Goal: Task Accomplishment & Management: Manage account settings

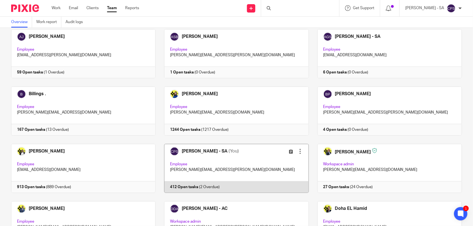
scroll to position [70, 0]
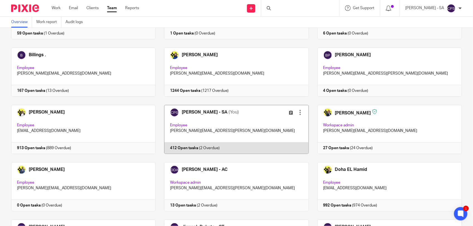
click at [247, 123] on link at bounding box center [232, 129] width 153 height 49
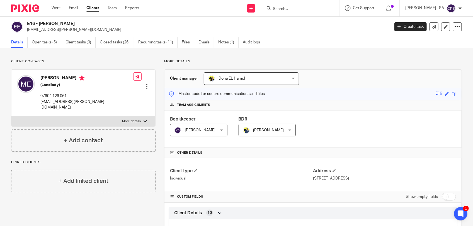
click at [285, 9] on input "Search" at bounding box center [297, 9] width 50 height 5
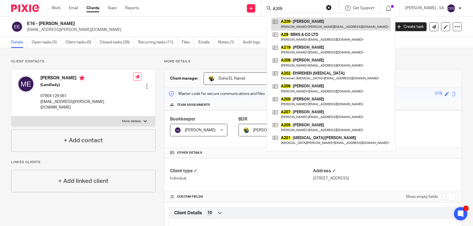
type input "A209"
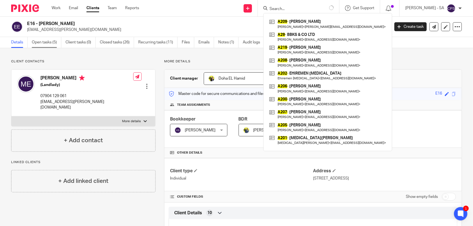
click at [49, 43] on link "Open tasks (5)" at bounding box center [47, 42] width 30 height 11
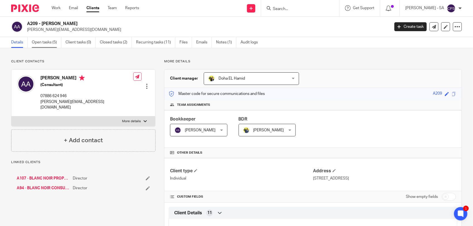
click at [45, 42] on link "Open tasks (5)" at bounding box center [47, 42] width 30 height 11
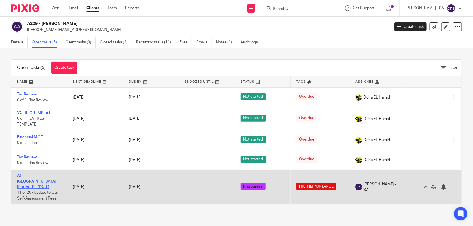
click at [39, 176] on link "AT - SA Return - PE 05-04-2025" at bounding box center [36, 181] width 39 height 15
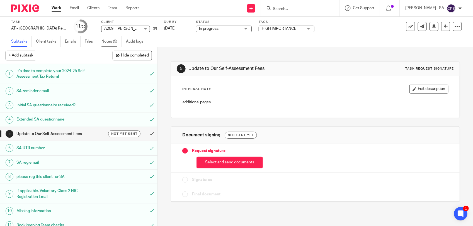
click at [114, 42] on link "Notes (9)" at bounding box center [111, 41] width 20 height 11
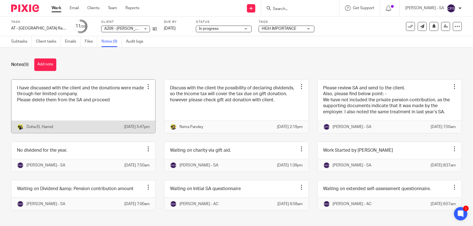
click at [127, 117] on link at bounding box center [83, 107] width 144 height 54
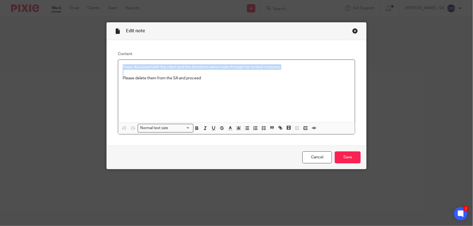
drag, startPoint x: 119, startPoint y: 67, endPoint x: 285, endPoint y: 72, distance: 165.9
click at [285, 72] on div "I have discussed with the client and the donations were made through her limite…" at bounding box center [236, 91] width 237 height 62
click at [282, 73] on p at bounding box center [237, 73] width 228 height 6
click at [352, 31] on div "Close this dialog window" at bounding box center [355, 31] width 6 height 6
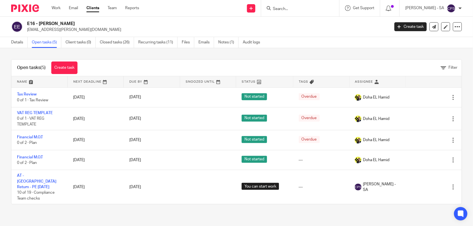
click at [31, 177] on link "AT - [GEOGRAPHIC_DATA] Return - PE [DATE]" at bounding box center [36, 181] width 39 height 15
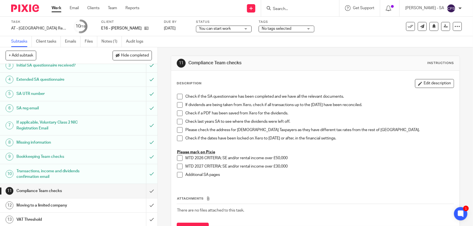
scroll to position [35, 0]
click at [69, 141] on h1 "Missing information" at bounding box center [57, 142] width 83 height 8
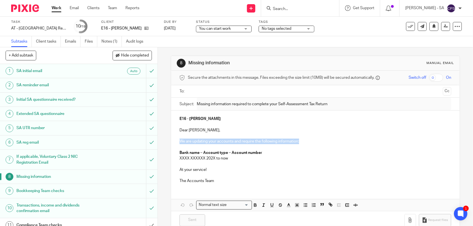
drag, startPoint x: 178, startPoint y: 143, endPoint x: 304, endPoint y: 143, distance: 126.5
click at [304, 143] on p "We are updating your accounts and require the following information:" at bounding box center [315, 142] width 272 height 6
copy p "We are updating your accounts and require the following information:"
click at [301, 163] on p at bounding box center [315, 164] width 272 height 6
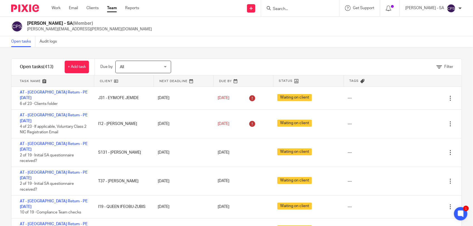
click at [301, 9] on input "Search" at bounding box center [297, 9] width 50 height 5
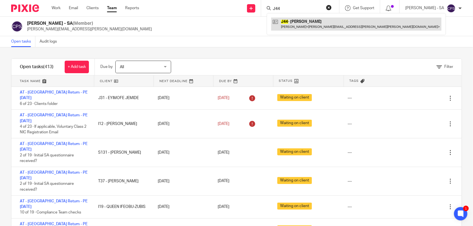
type input "J44"
click at [305, 22] on link at bounding box center [356, 24] width 170 height 13
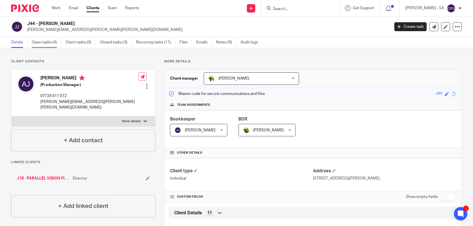
click at [50, 43] on link "Open tasks (4)" at bounding box center [47, 42] width 30 height 11
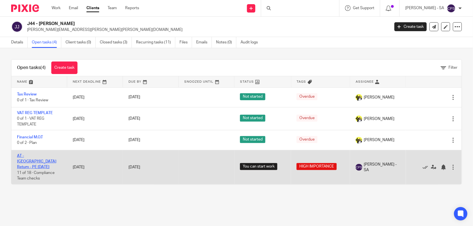
click at [35, 156] on link "AT - [GEOGRAPHIC_DATA] Return - PE [DATE]" at bounding box center [36, 161] width 39 height 15
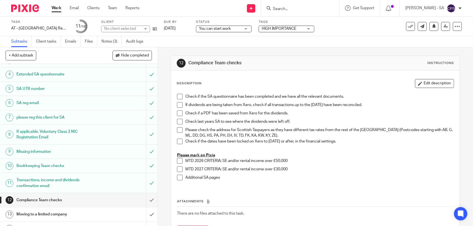
scroll to position [105, 0]
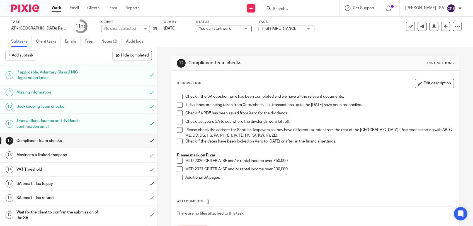
click at [57, 184] on h1 "SA email - Tax to pay" at bounding box center [57, 184] width 83 height 8
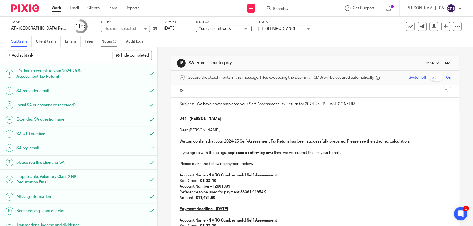
click at [108, 41] on link "Notes (3)" at bounding box center [111, 41] width 20 height 11
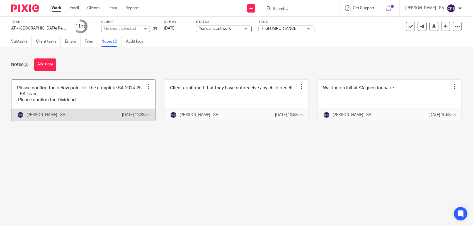
click at [71, 100] on link at bounding box center [83, 101] width 144 height 42
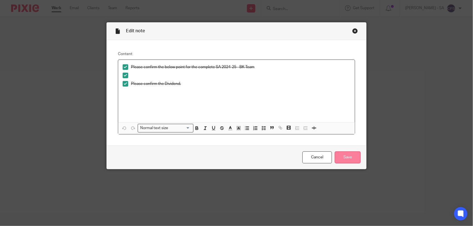
click at [345, 158] on input "Save" at bounding box center [348, 158] width 26 height 12
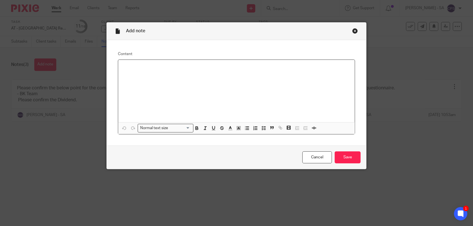
click at [129, 71] on div at bounding box center [236, 91] width 237 height 62
paste div
click at [135, 68] on p "Please check SA and send to the client." at bounding box center [237, 67] width 228 height 6
drag, startPoint x: 120, startPoint y: 67, endPoint x: 207, endPoint y: 65, distance: 87.0
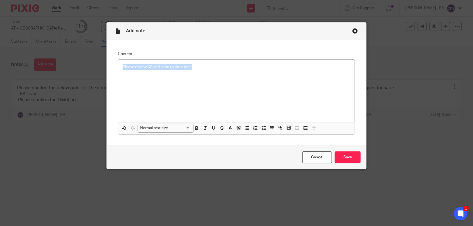
click at [207, 65] on p "Please review SA and send to the client." at bounding box center [237, 67] width 228 height 6
click at [264, 130] on line "button" at bounding box center [265, 130] width 2 height 0
click at [212, 72] on div "Please review SA and send to the client." at bounding box center [240, 68] width 219 height 8
click at [343, 158] on input "Save" at bounding box center [348, 158] width 26 height 12
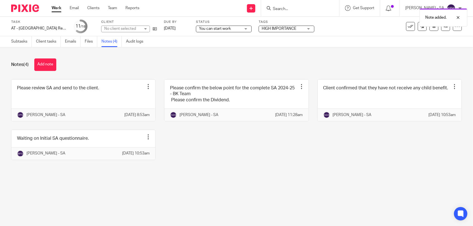
click at [210, 30] on span "You can start work" at bounding box center [215, 29] width 32 height 4
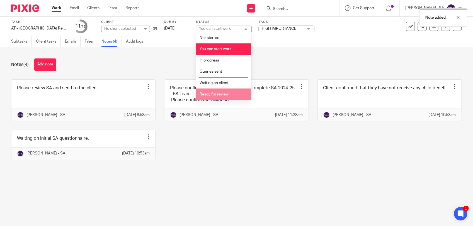
click at [209, 94] on span "Ready for review" at bounding box center [214, 95] width 29 height 4
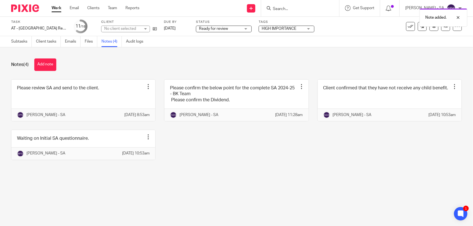
click at [218, 165] on div "Please review SA and send to the client. Edit note Delete note [PERSON_NAME] - …" at bounding box center [232, 123] width 459 height 89
click at [17, 41] on link "Subtasks" at bounding box center [21, 41] width 21 height 11
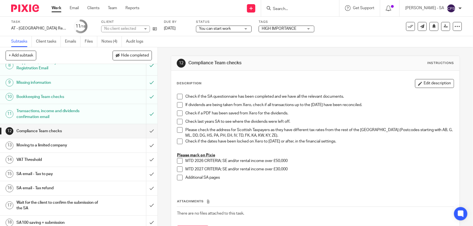
scroll to position [119, 0]
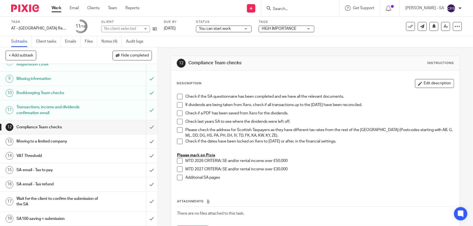
click at [49, 168] on h1 "SA email - Tax to pay" at bounding box center [57, 170] width 83 height 8
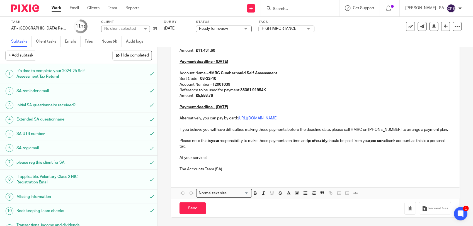
scroll to position [14, 0]
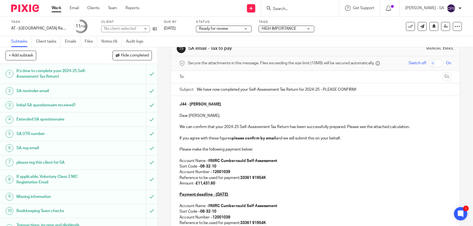
click at [444, 26] on icon at bounding box center [446, 26] width 4 height 4
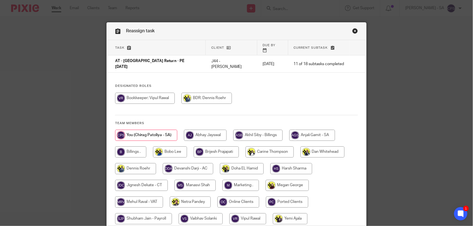
scroll to position [35, 0]
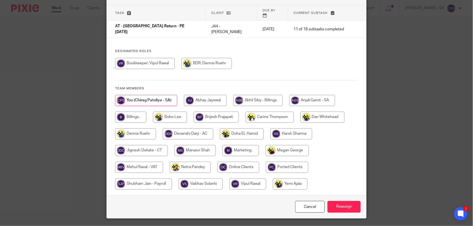
click at [190, 162] on input "radio" at bounding box center [190, 167] width 41 height 11
radio input "true"
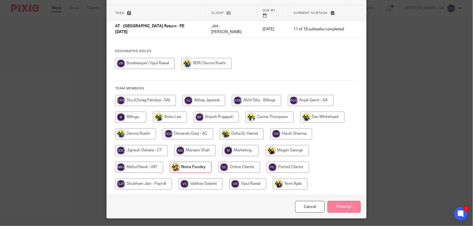
click at [342, 201] on input "Reassign" at bounding box center [343, 207] width 33 height 12
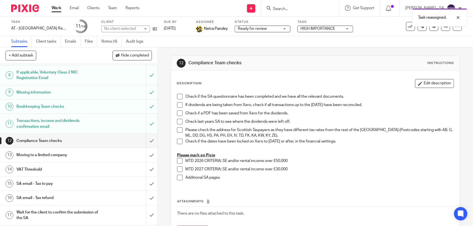
scroll to position [119, 0]
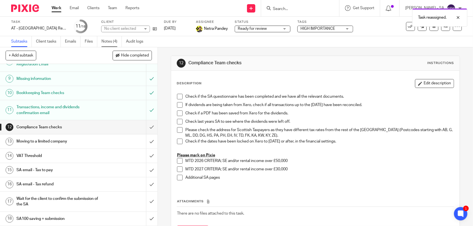
click at [106, 43] on link "Notes (4)" at bounding box center [111, 41] width 20 height 11
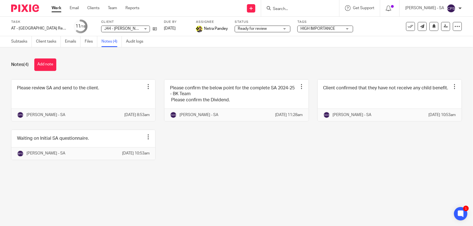
click at [286, 7] on input "Search" at bounding box center [297, 9] width 50 height 5
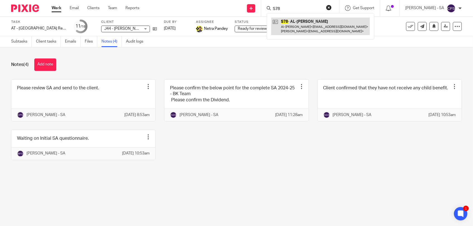
type input "S78"
click at [289, 26] on link at bounding box center [320, 26] width 99 height 17
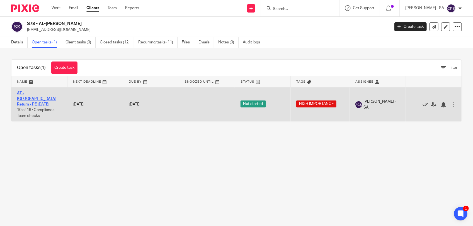
click at [51, 93] on link "AT - [GEOGRAPHIC_DATA] Return - PE [DATE]" at bounding box center [36, 98] width 39 height 15
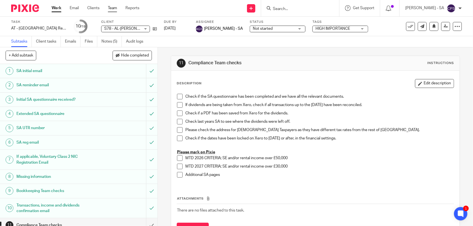
click at [112, 7] on link "Team" at bounding box center [112, 8] width 9 height 6
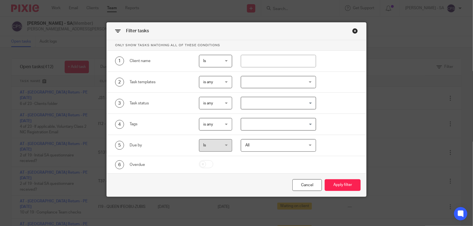
click at [275, 123] on input "Search for option" at bounding box center [277, 125] width 71 height 10
click at [271, 136] on li "HIGH IMPORTANCE" at bounding box center [278, 136] width 75 height 8
click at [343, 185] on button "Apply filter" at bounding box center [343, 185] width 36 height 12
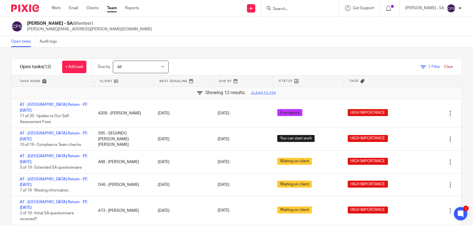
click at [288, 7] on input "Search" at bounding box center [297, 9] width 50 height 5
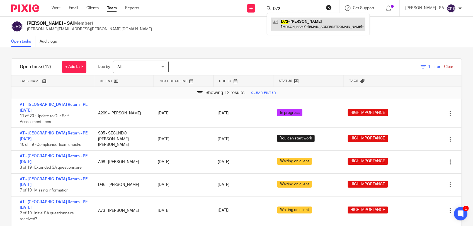
type input "D72"
click at [296, 23] on link at bounding box center [318, 24] width 94 height 13
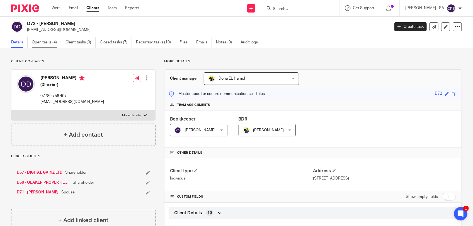
click at [43, 42] on link "Open tasks (4)" at bounding box center [47, 42] width 30 height 11
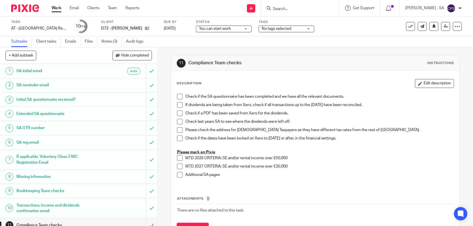
click at [114, 44] on link "Notes (3)" at bounding box center [111, 41] width 20 height 11
